Goal: Task Accomplishment & Management: Manage account settings

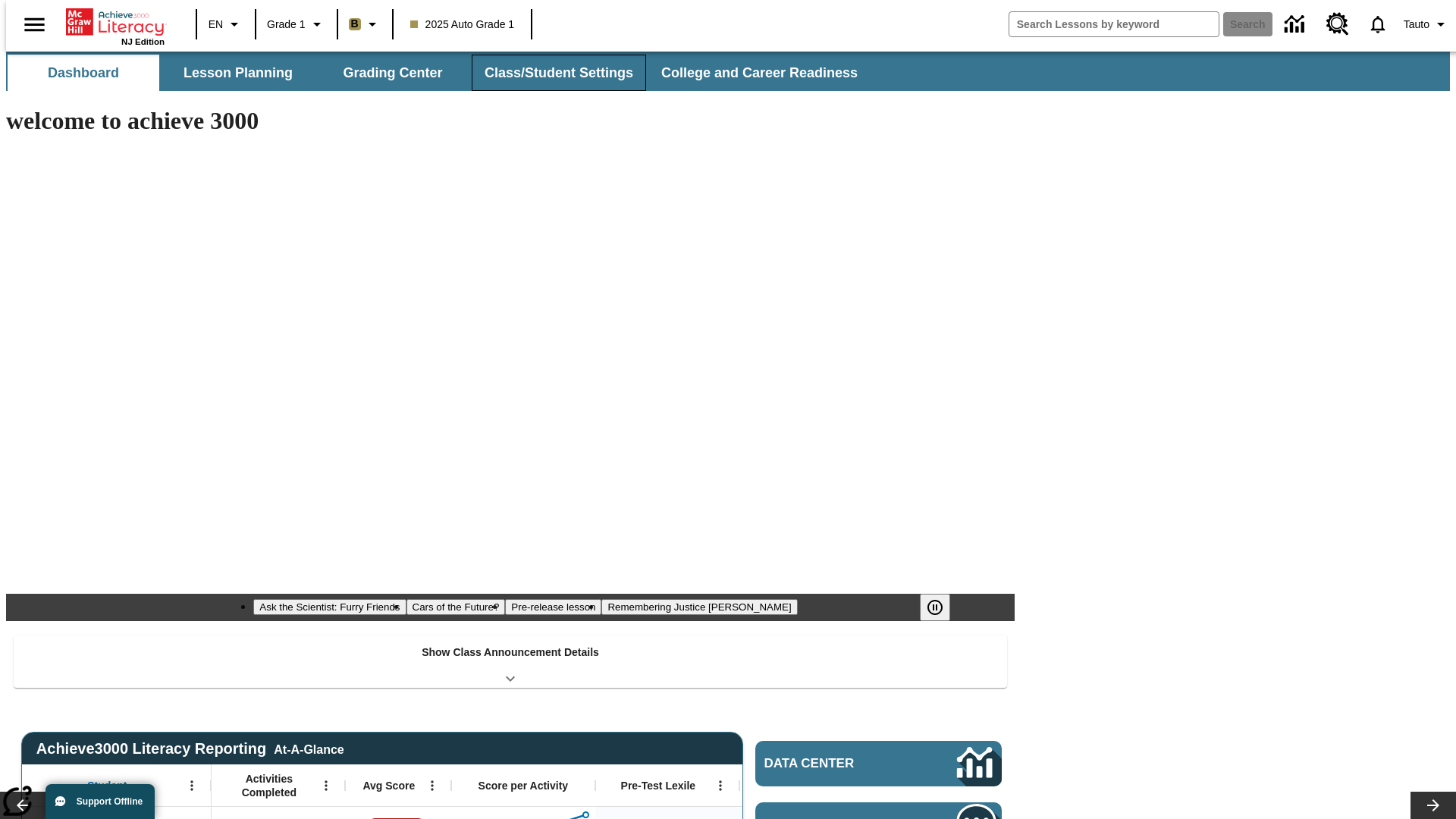
click at [551, 73] on button "Class/Student Settings" at bounding box center [559, 72] width 175 height 36
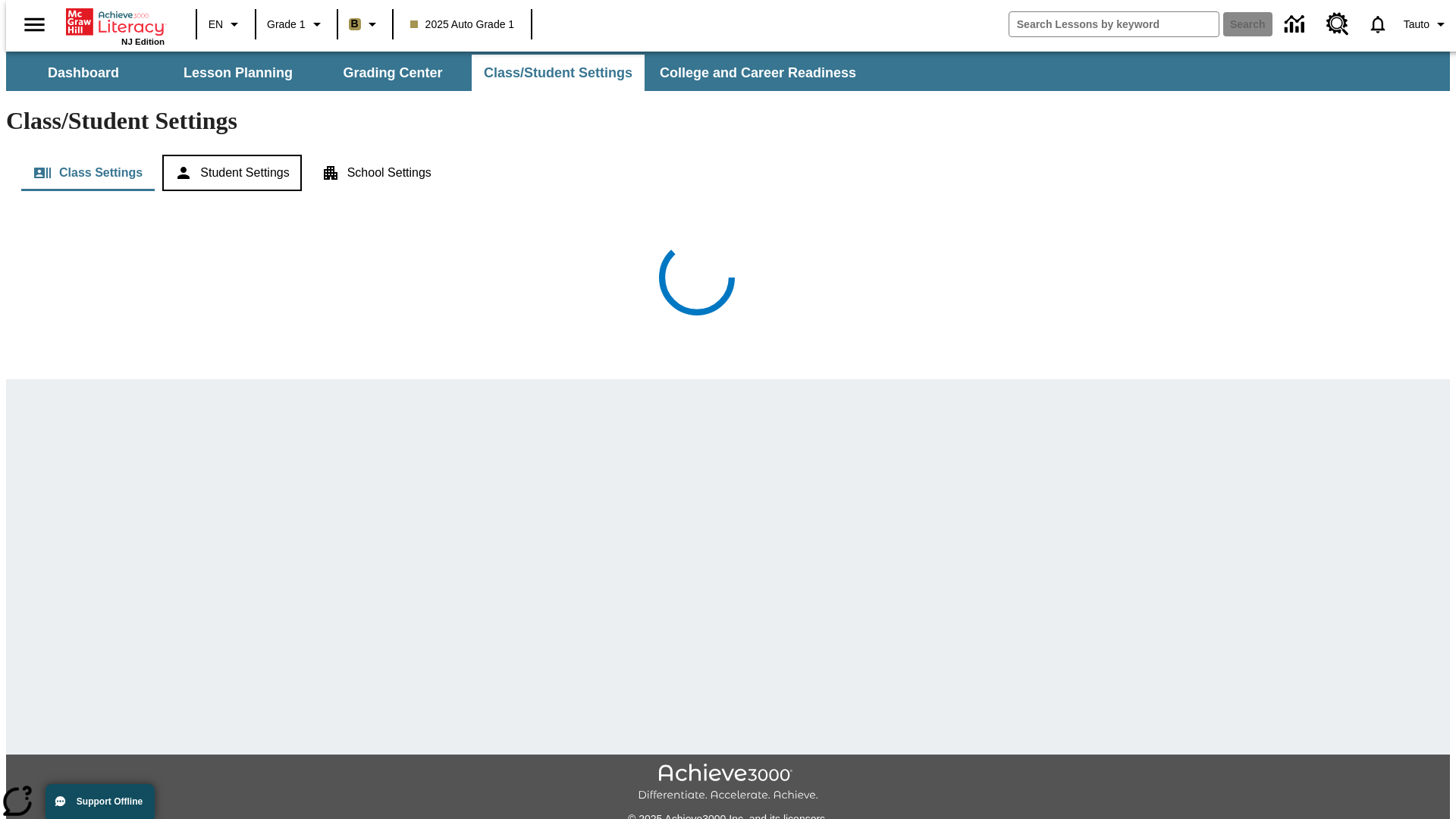
click at [228, 154] on button "Student Settings" at bounding box center [231, 172] width 138 height 36
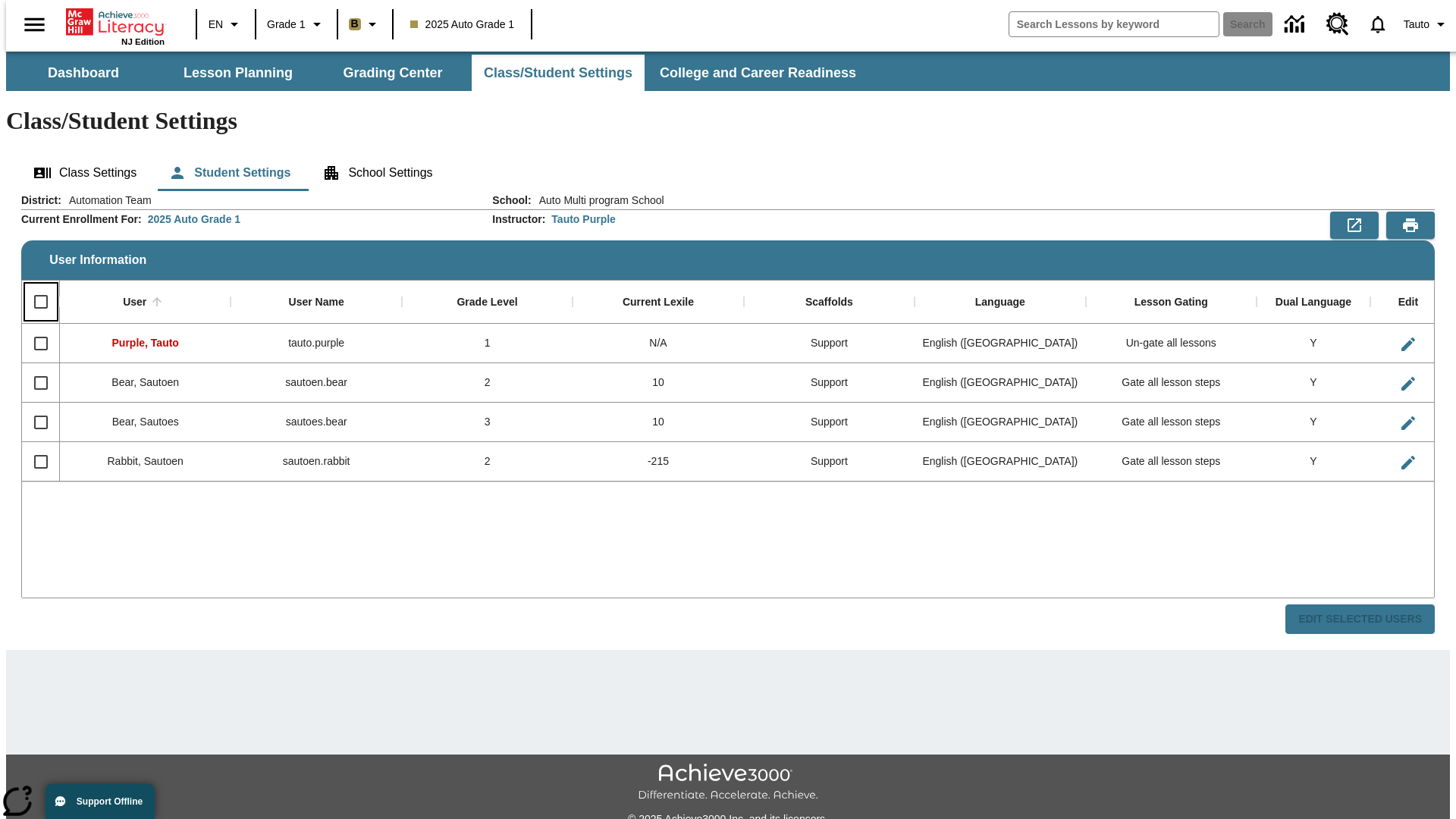
click at [34, 286] on input "Select all rows" at bounding box center [41, 302] width 32 height 32
checkbox input "true"
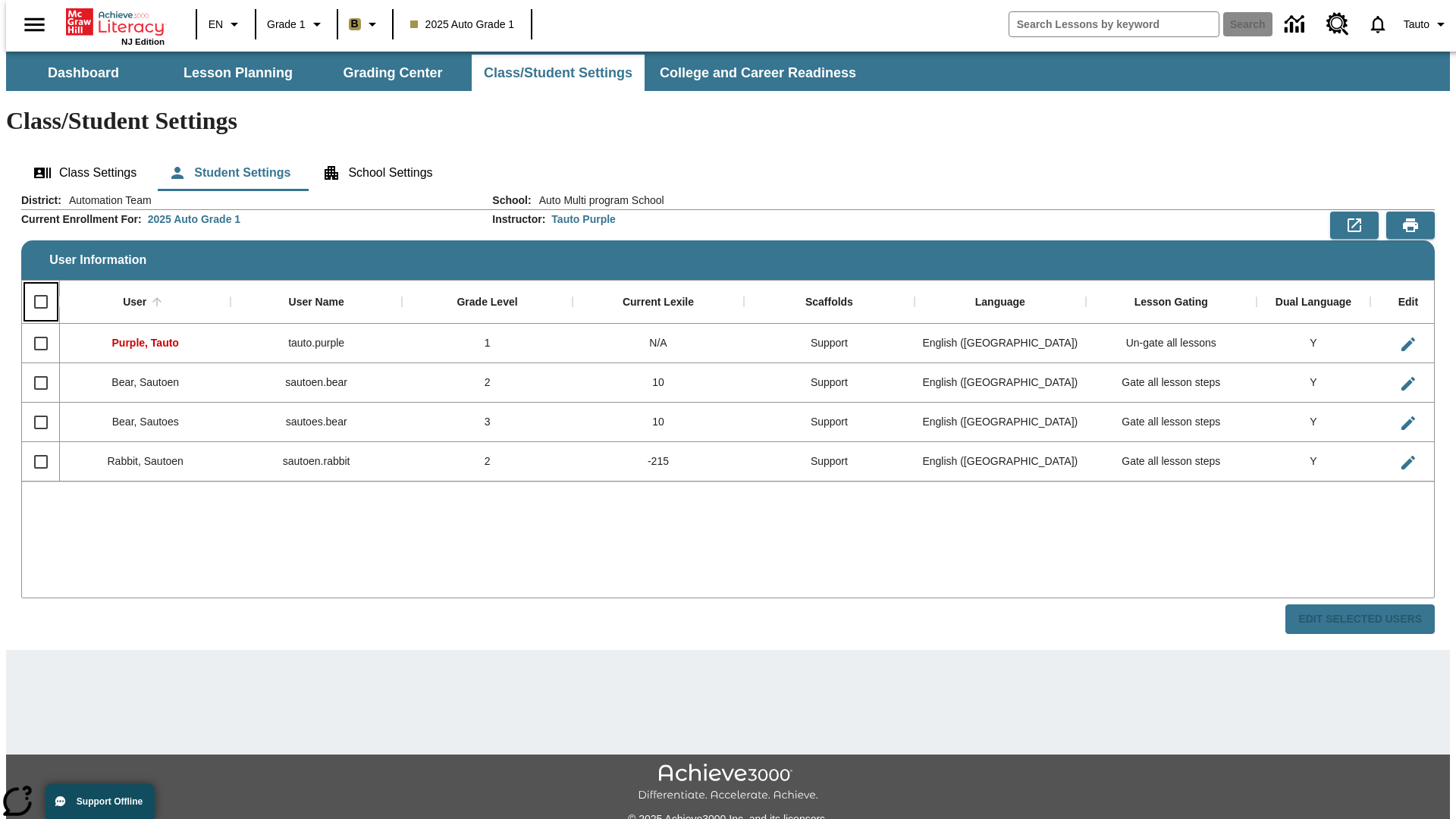
checkbox input "true"
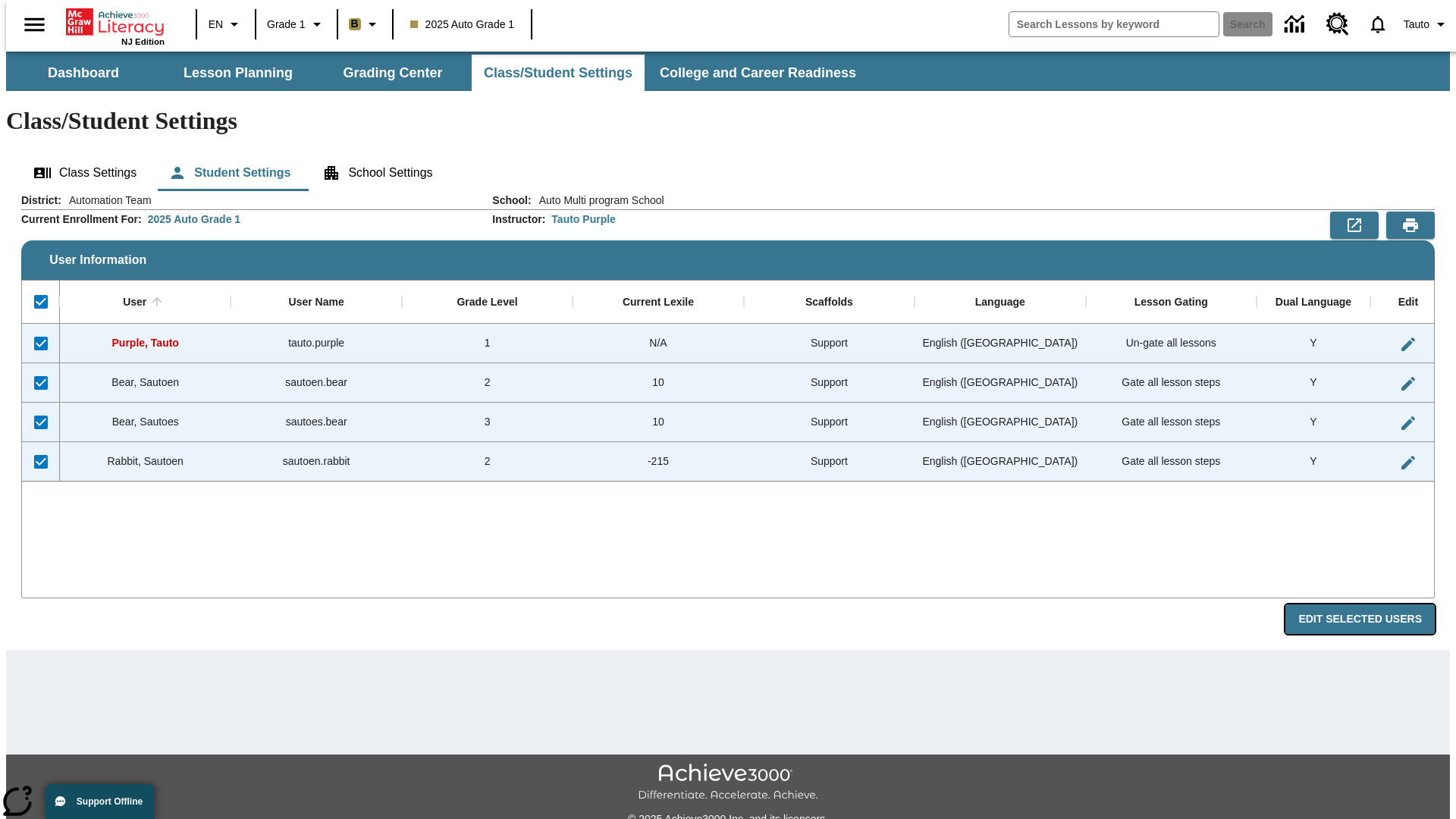
click at [1372, 604] on button "Edit Selected Users" at bounding box center [1360, 618] width 149 height 29
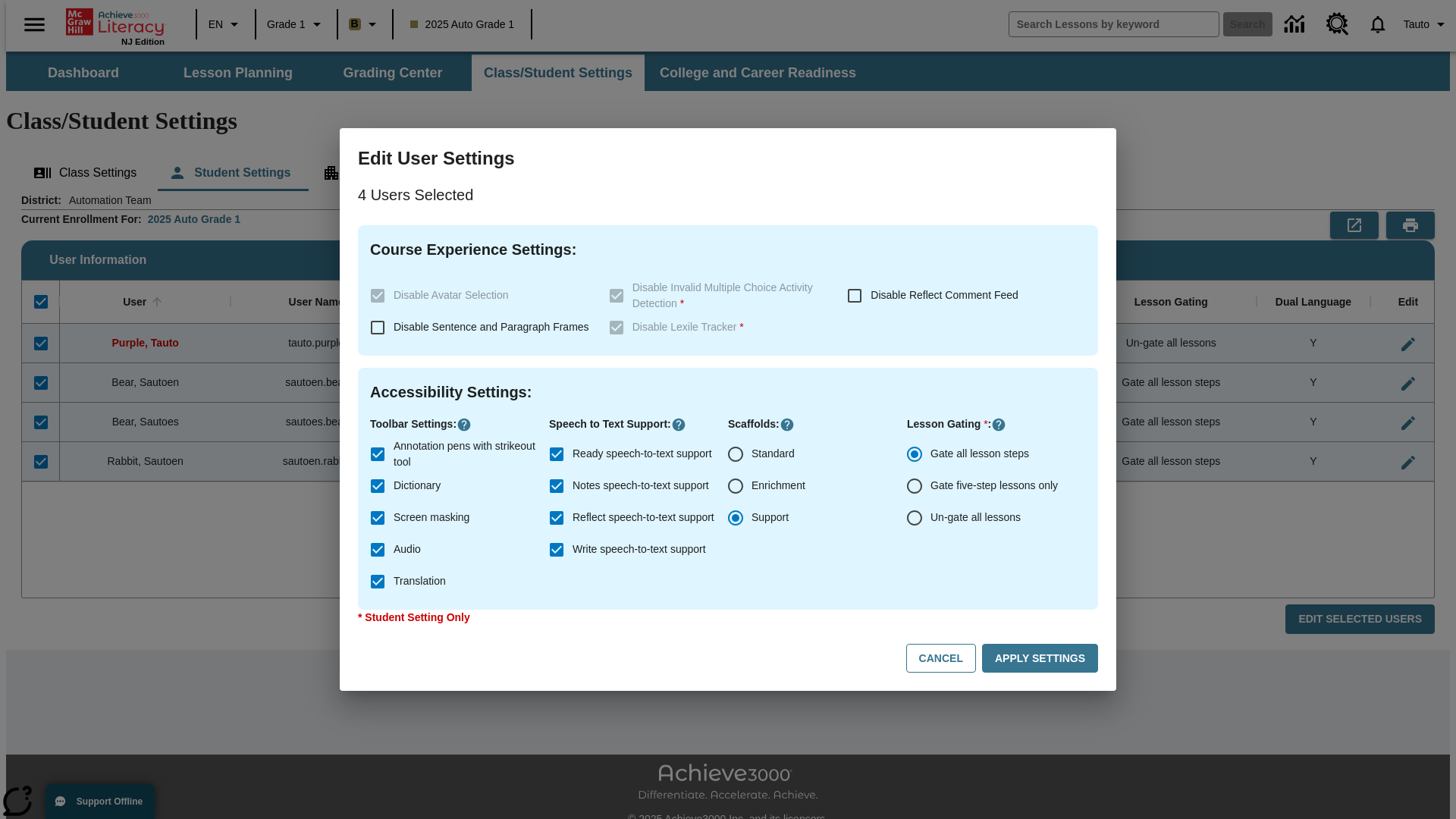
click at [736, 486] on input "Enrichment" at bounding box center [736, 486] width 32 height 32
click at [948, 658] on button "Cancel" at bounding box center [941, 658] width 70 height 29
radio input "false"
radio input "true"
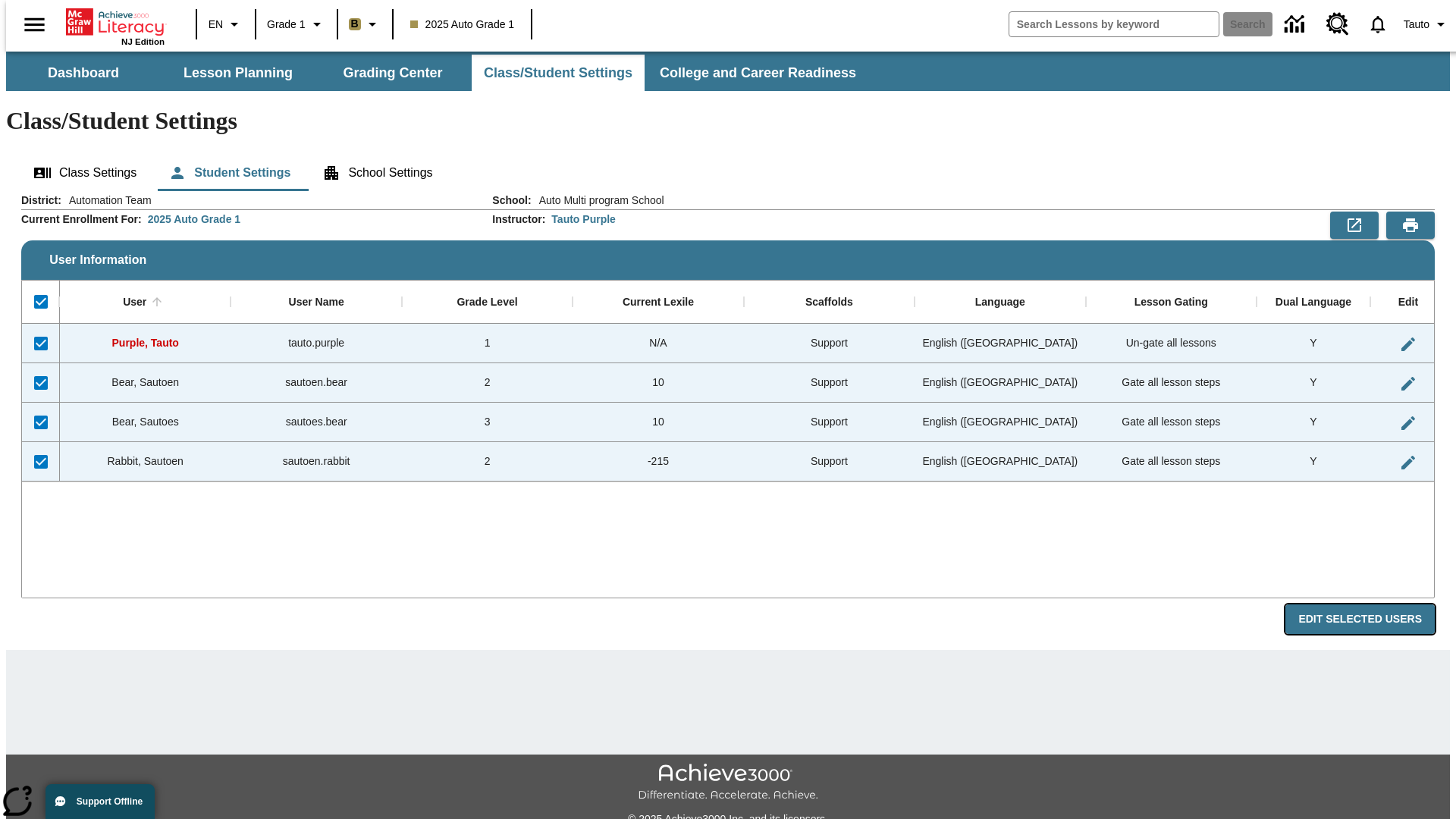
click at [1372, 604] on button "Edit Selected Users" at bounding box center [1360, 618] width 149 height 29
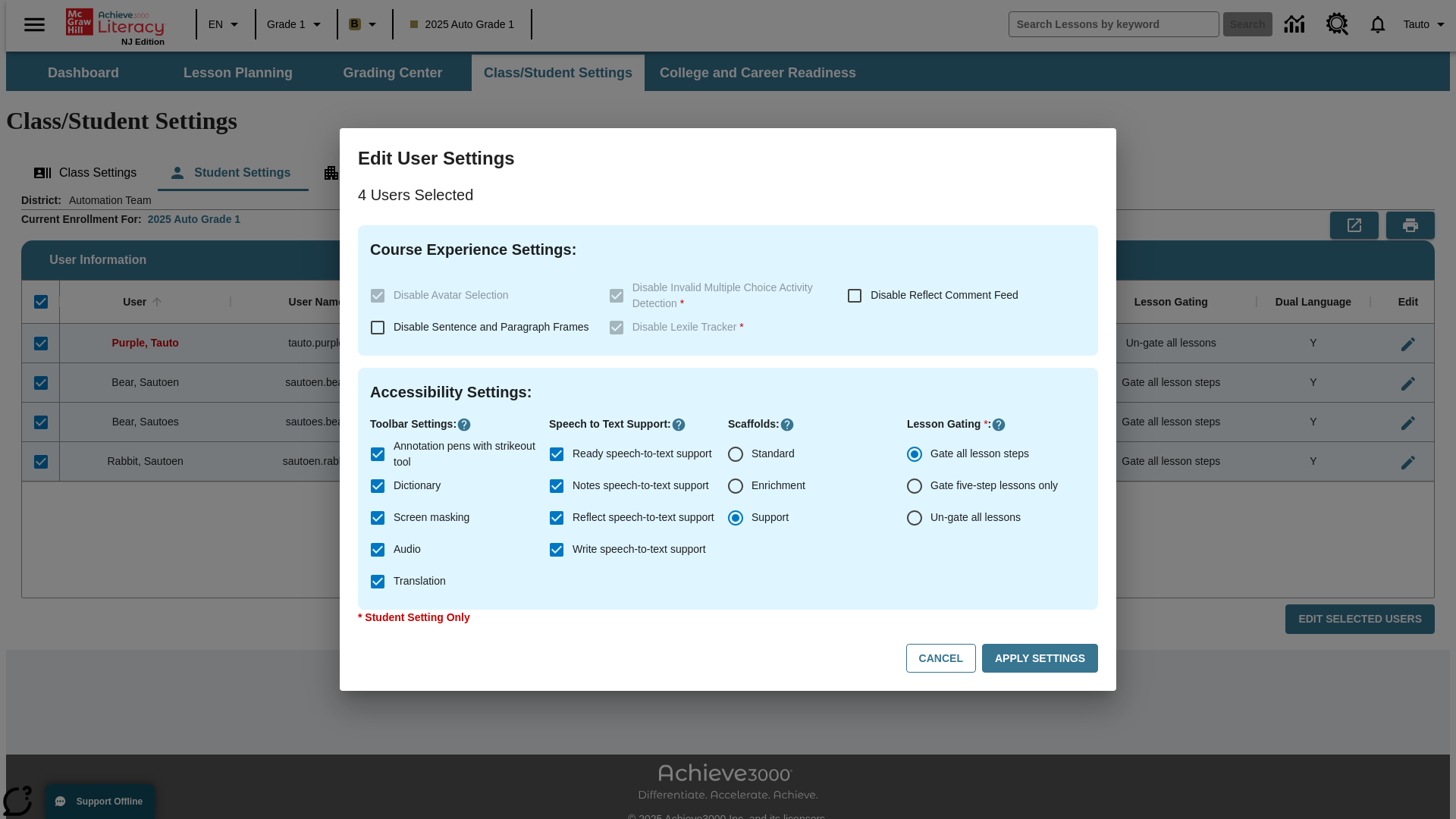
click at [736, 486] on input "Enrichment" at bounding box center [736, 486] width 32 height 32
radio input "true"
click at [1043, 658] on button "Apply Settings" at bounding box center [1040, 658] width 116 height 29
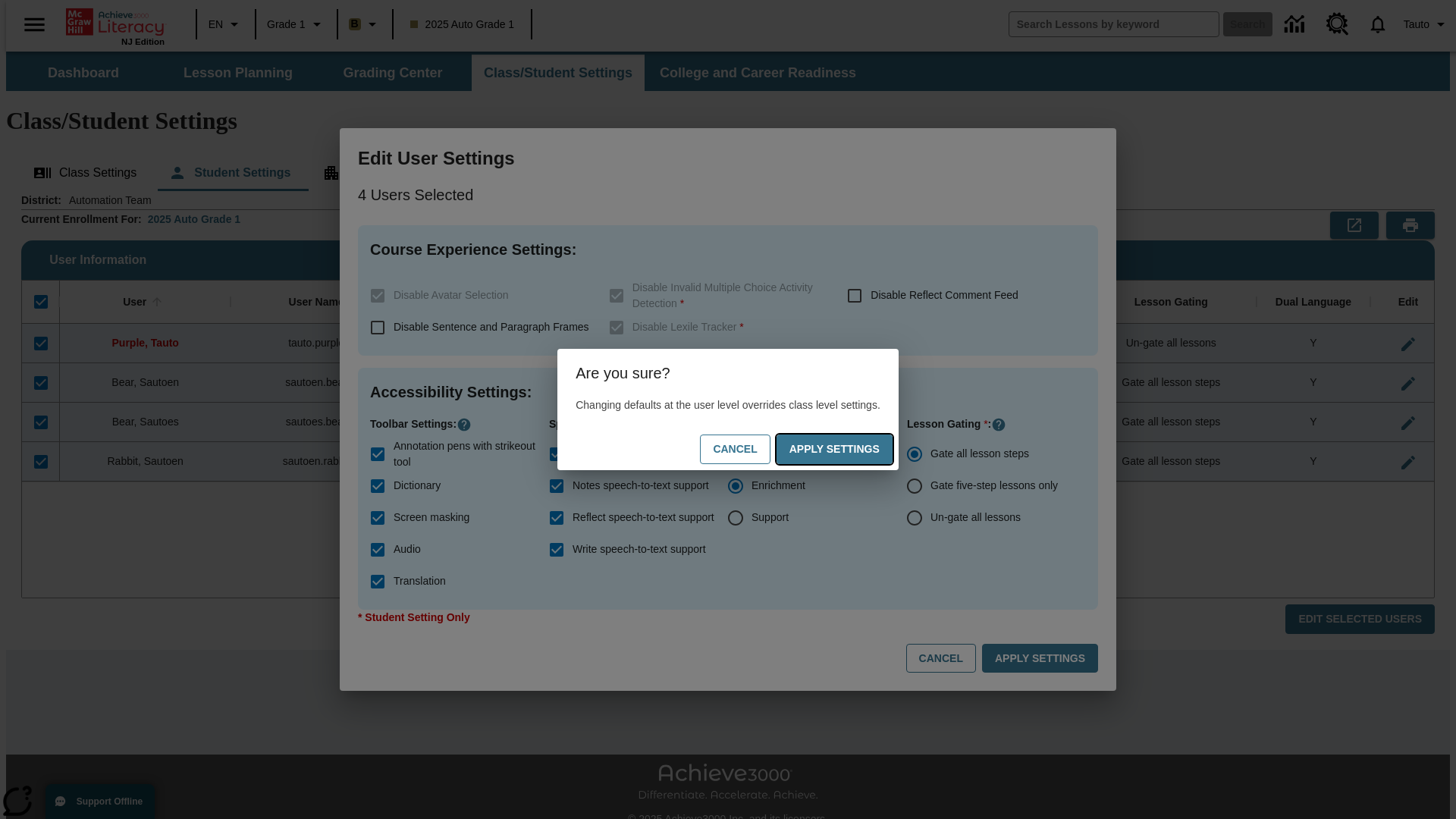
click at [849, 449] on button "Apply Settings" at bounding box center [834, 449] width 116 height 29
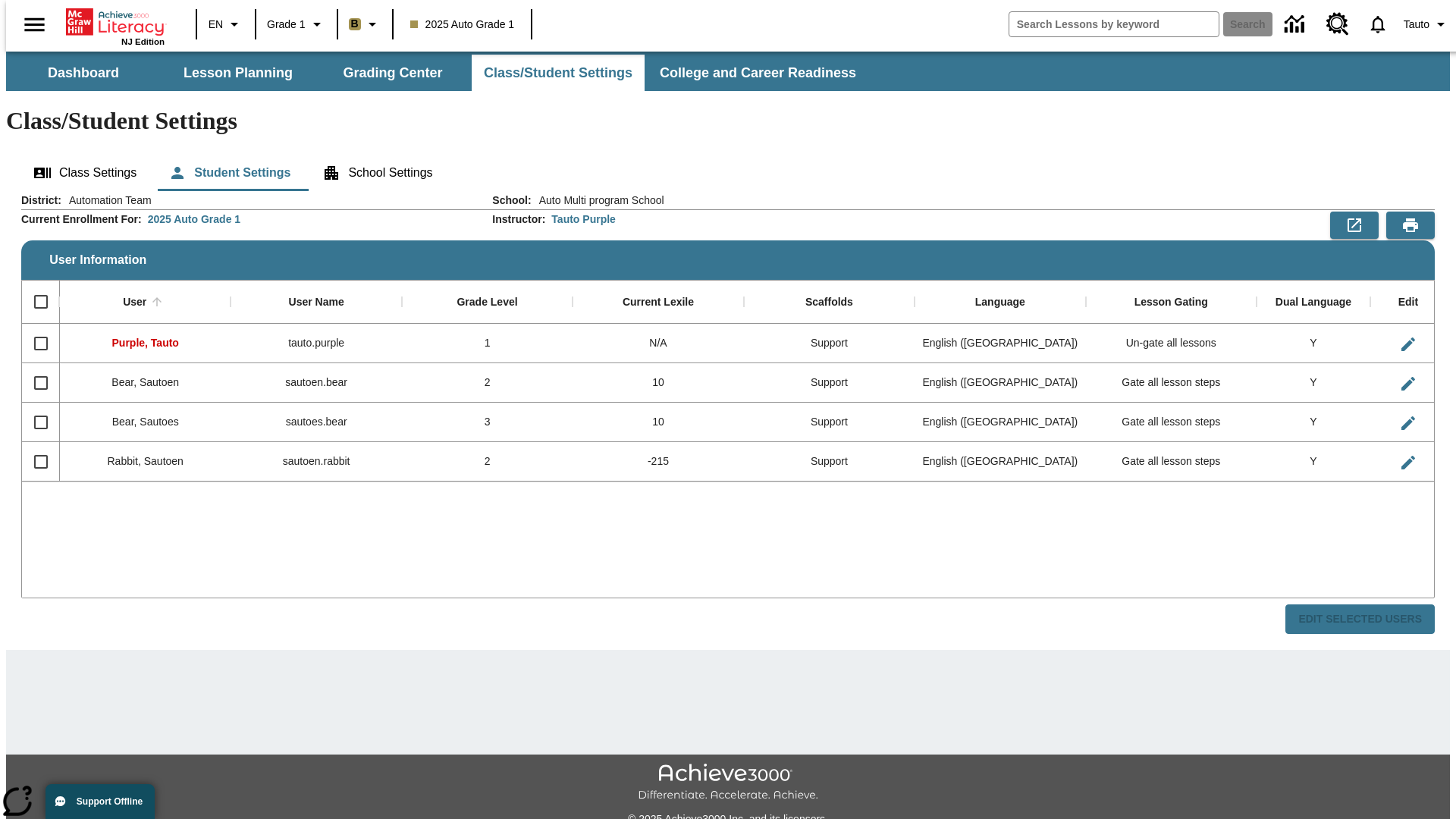
checkbox input "false"
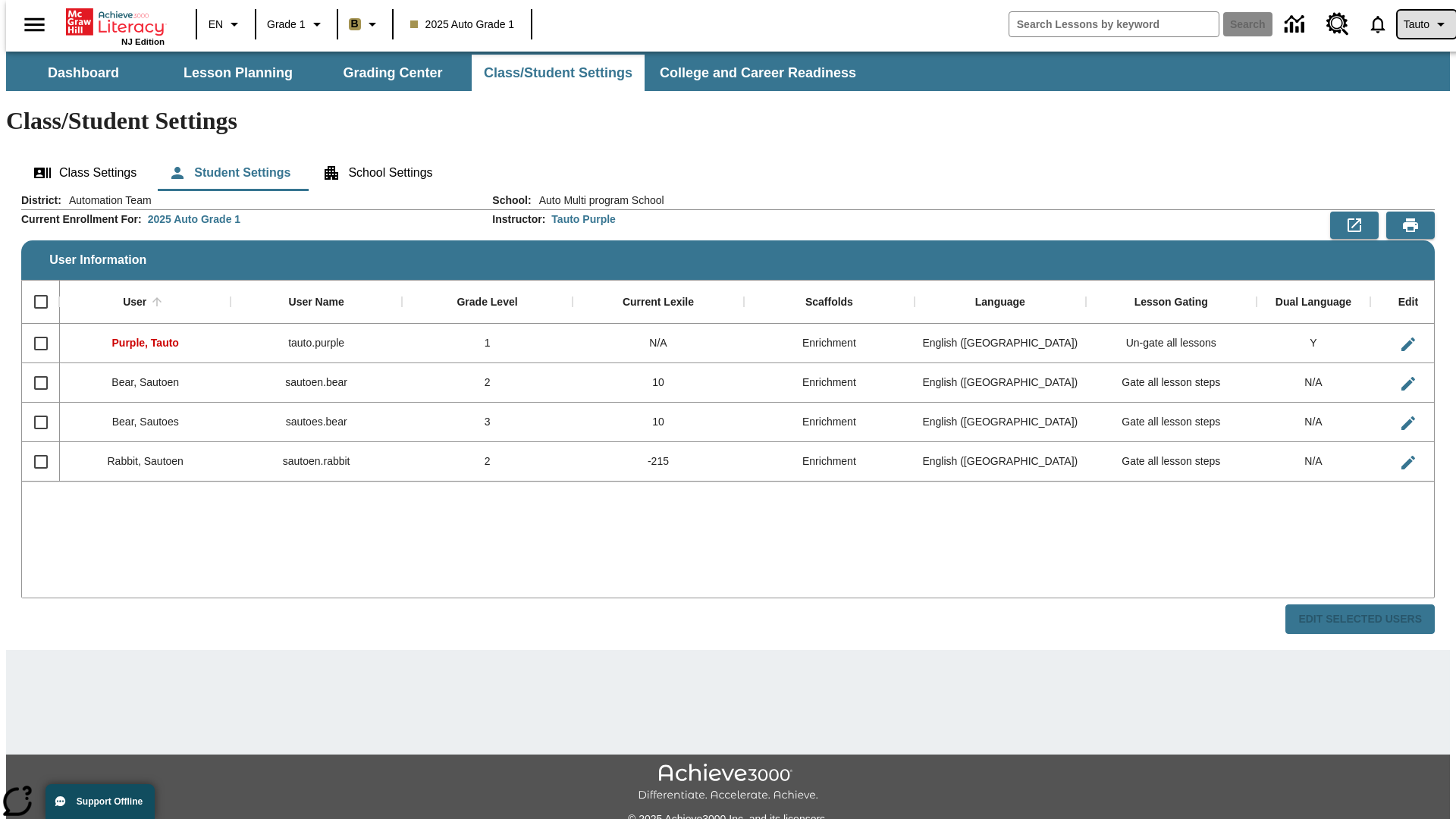
click at [1419, 24] on span "Tauto" at bounding box center [1417, 24] width 26 height 16
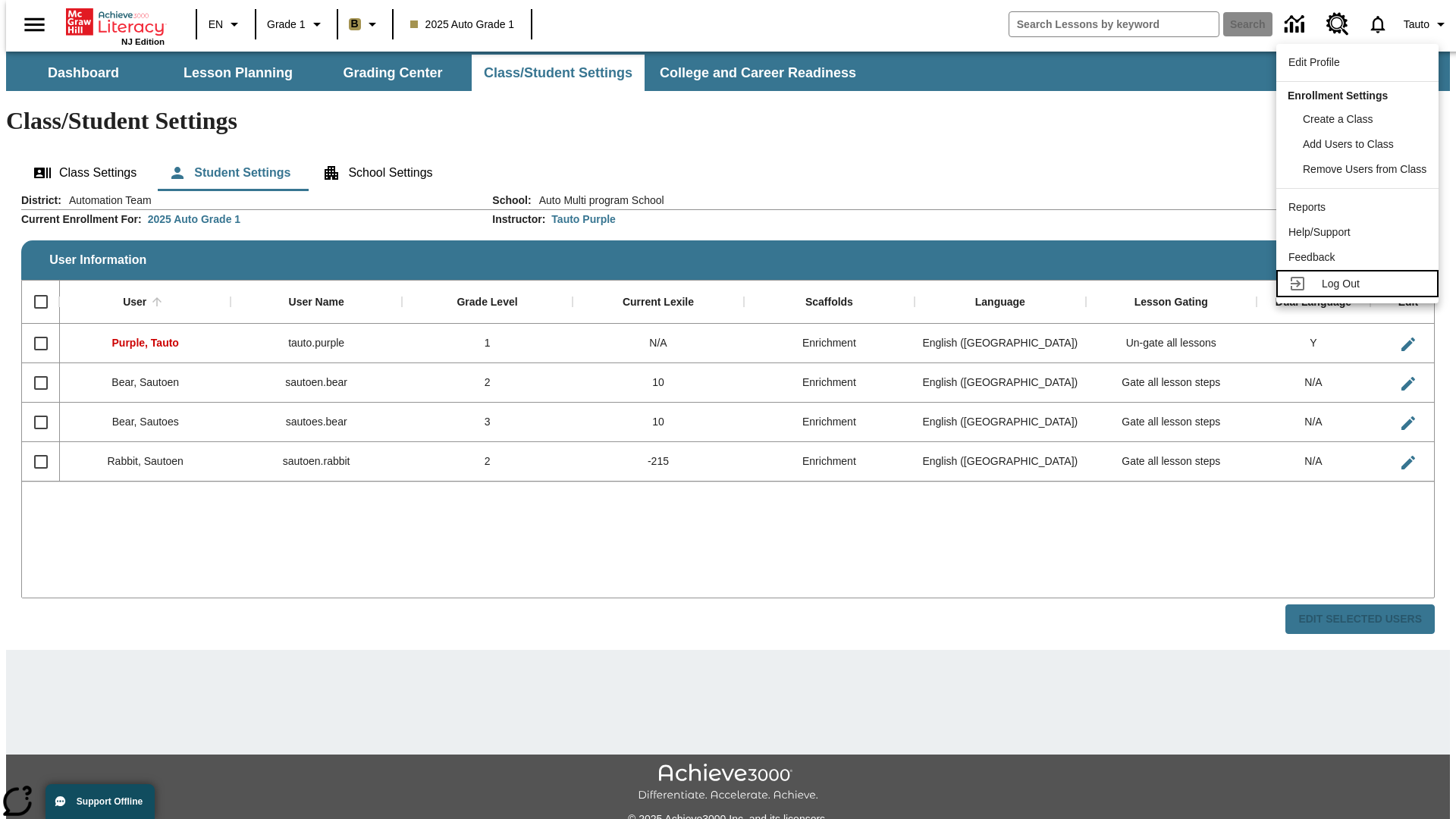
click at [1359, 284] on span "Log Out" at bounding box center [1340, 284] width 38 height 12
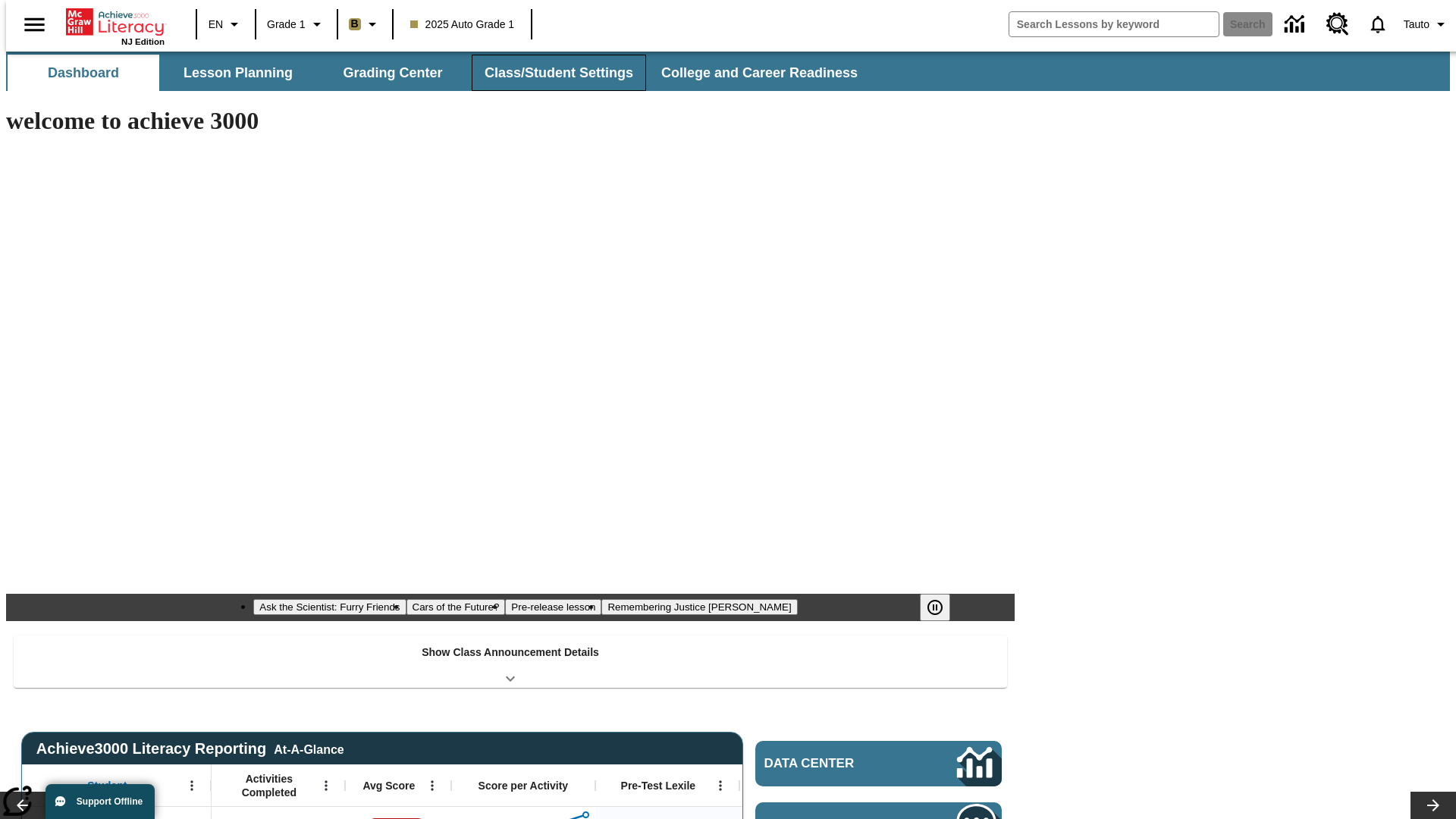
click at [551, 73] on button "Class/Student Settings" at bounding box center [559, 72] width 175 height 36
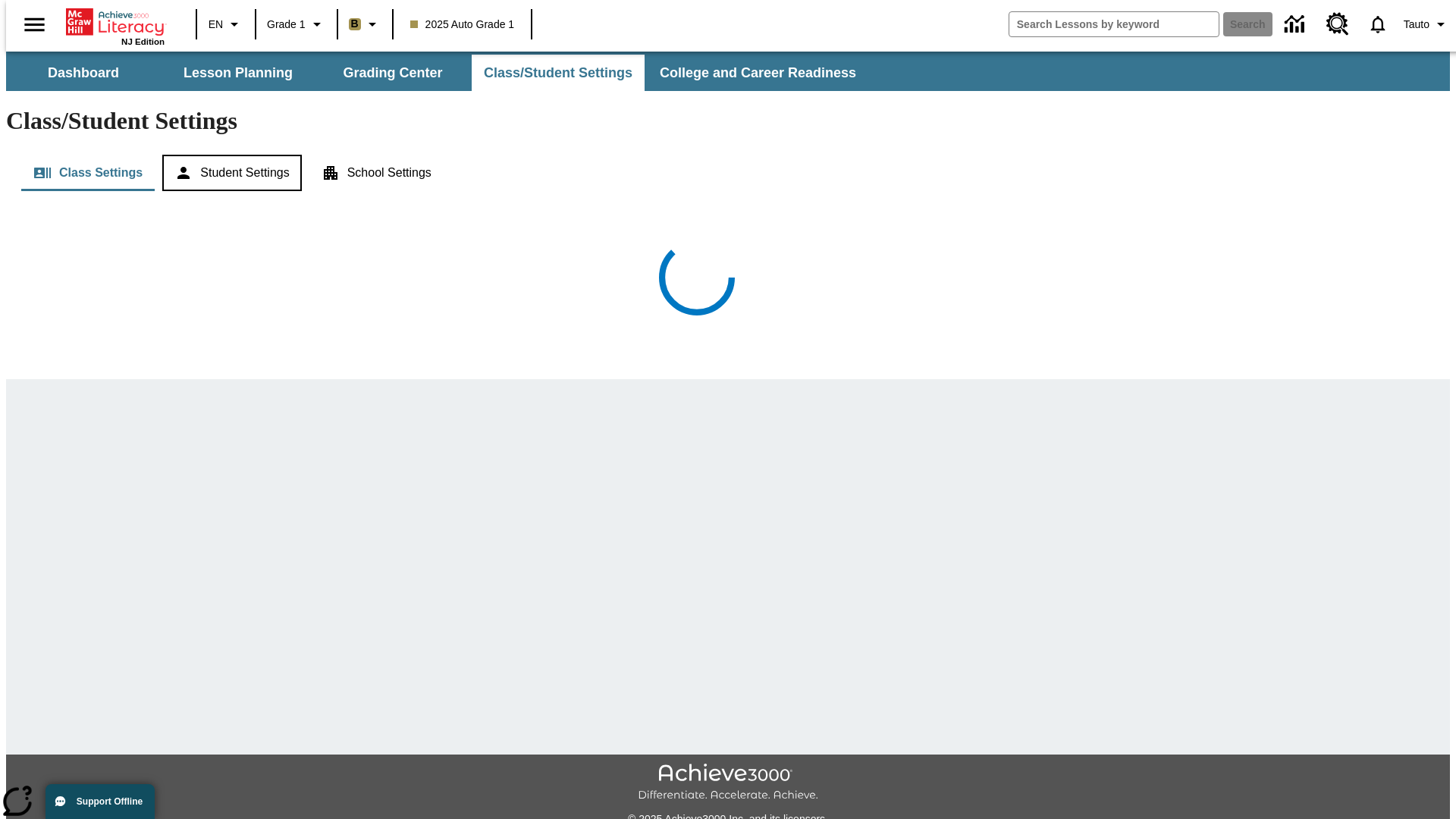
click at [228, 154] on button "Student Settings" at bounding box center [231, 172] width 138 height 36
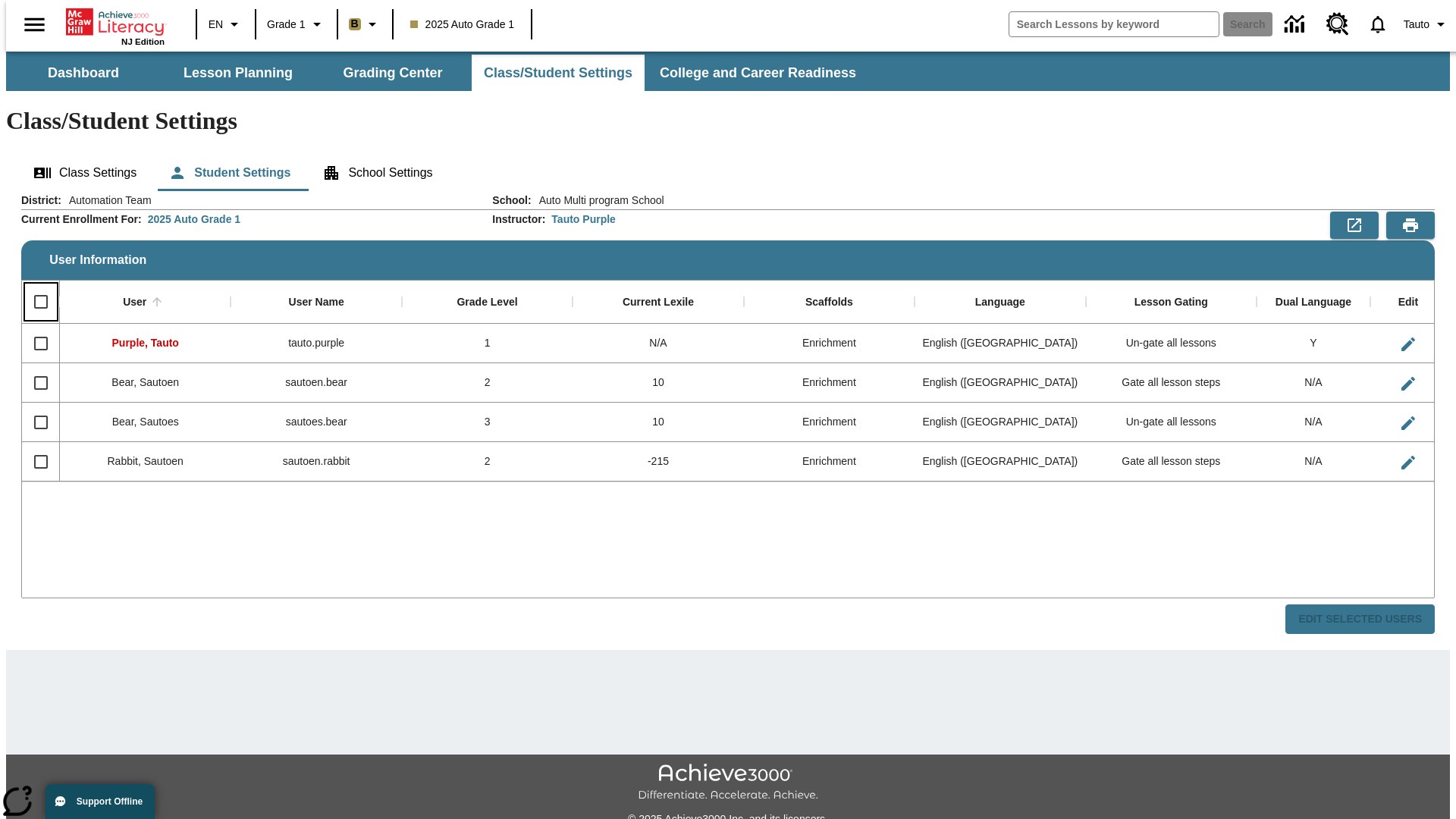
click at [34, 286] on input "Select all rows" at bounding box center [41, 302] width 32 height 32
checkbox input "true"
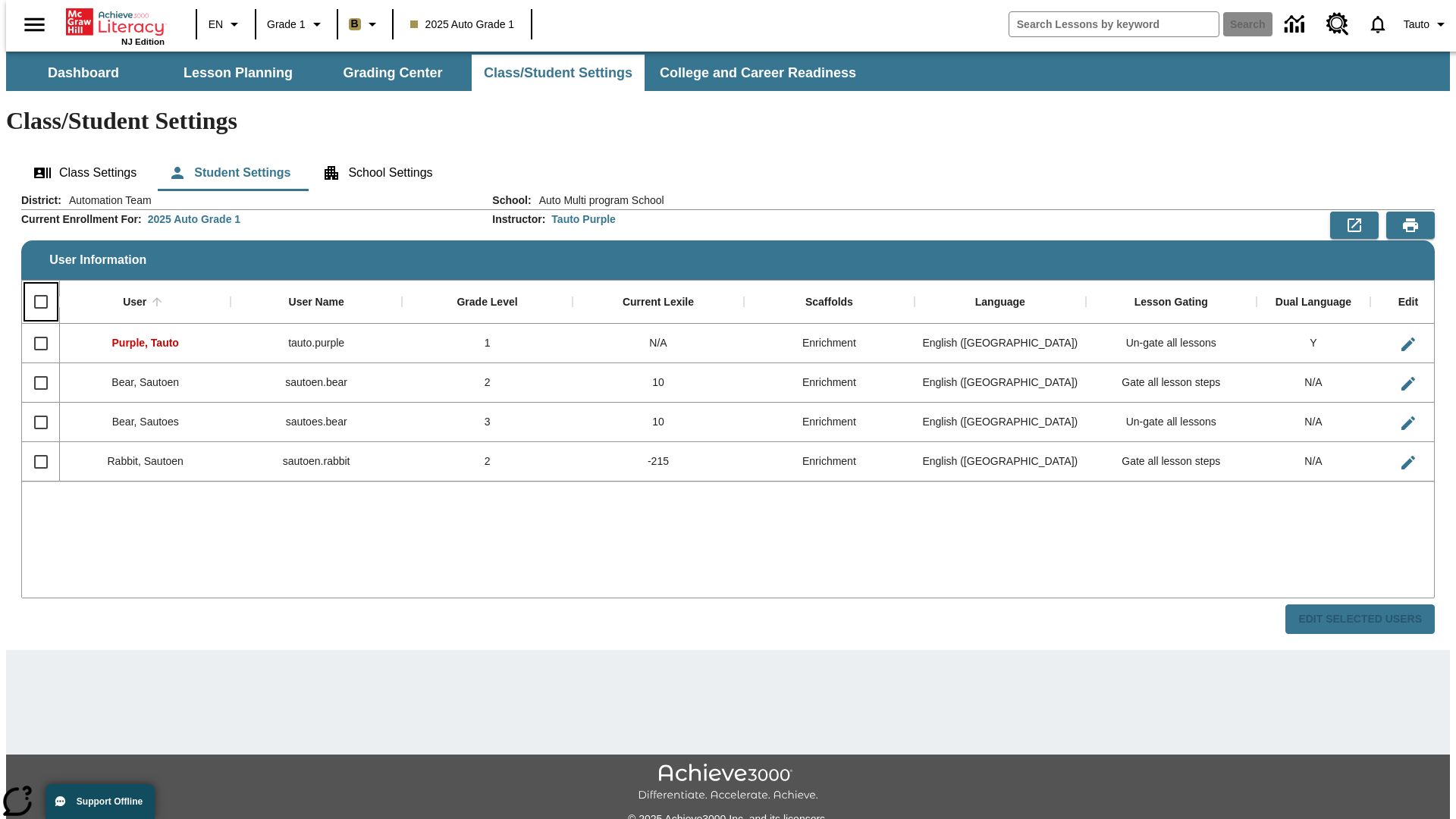
checkbox input "true"
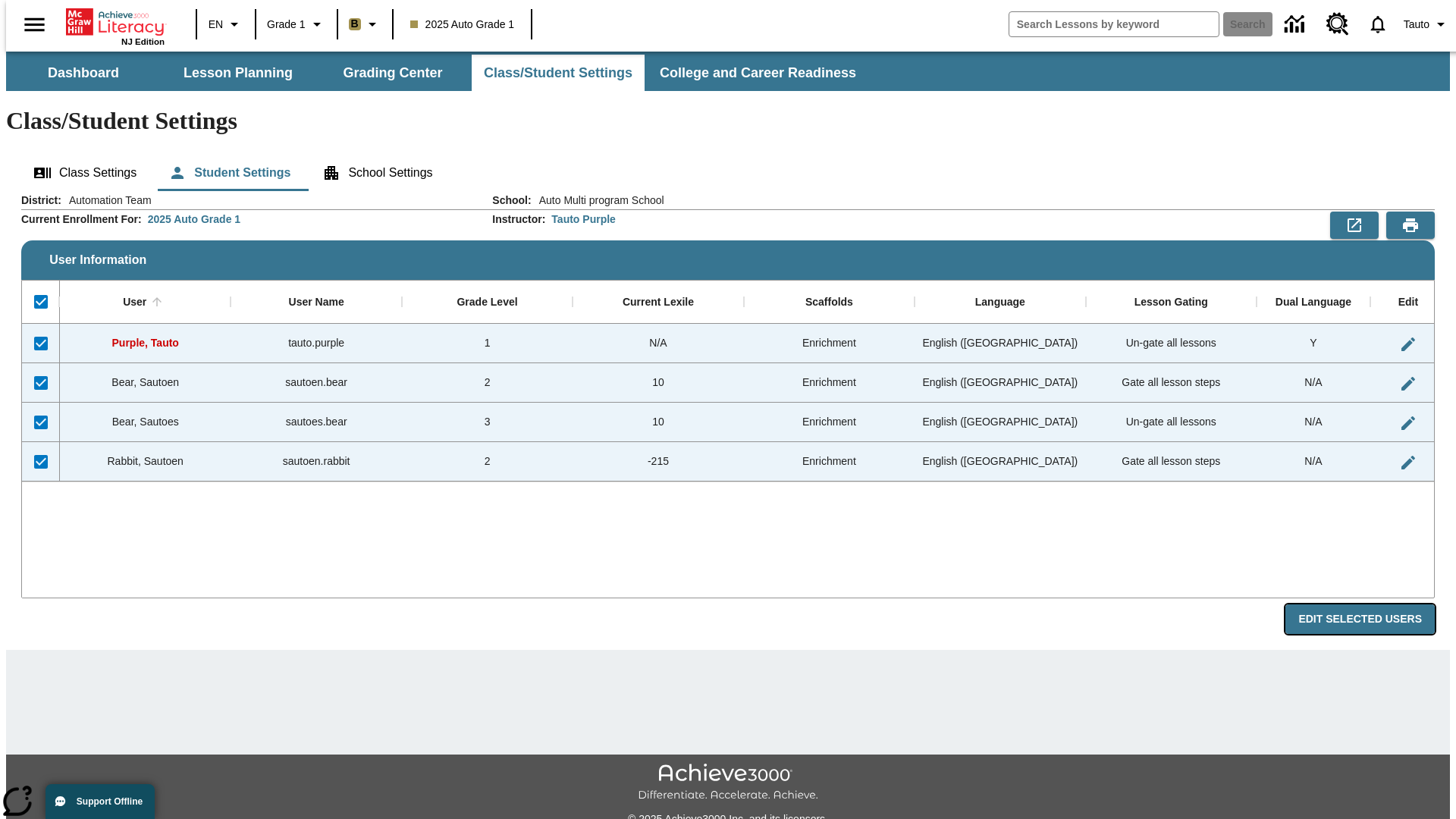
click at [1372, 604] on button "Edit Selected Users" at bounding box center [1360, 618] width 149 height 29
